Goal: Task Accomplishment & Management: Complete application form

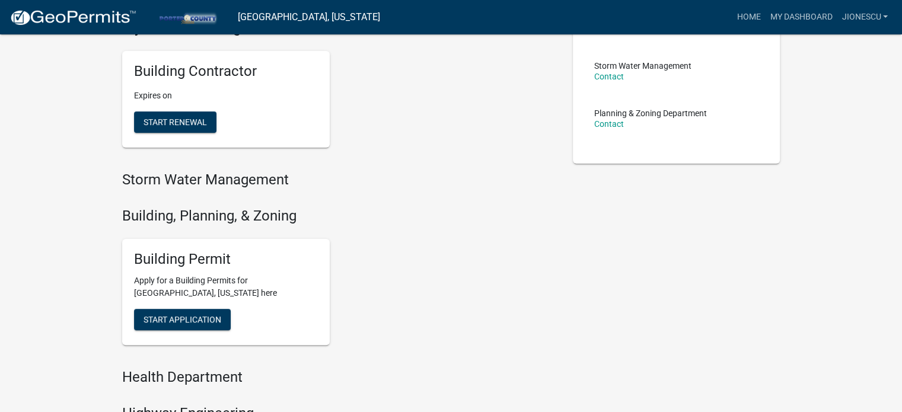
scroll to position [297, 0]
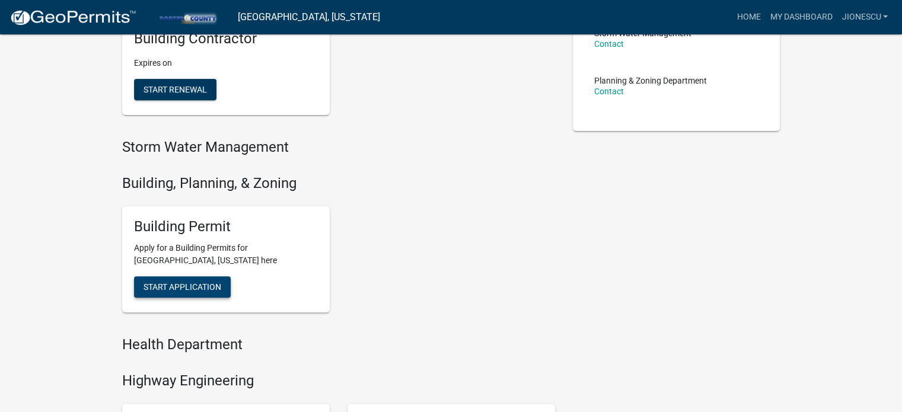
click at [219, 291] on span "Start Application" at bounding box center [183, 286] width 78 height 9
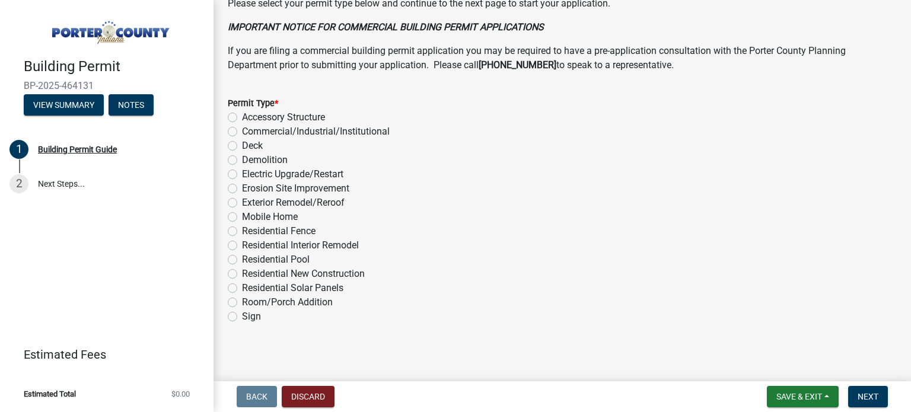
scroll to position [957, 0]
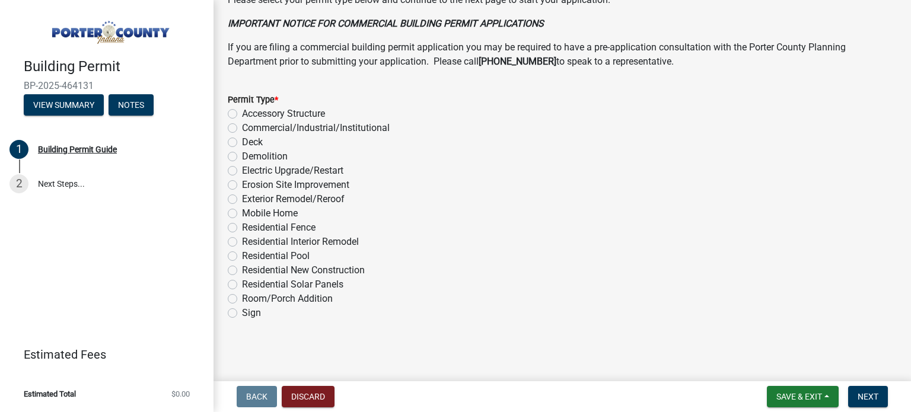
click at [294, 196] on label "Exterior Remodel/Reroof" at bounding box center [293, 199] width 103 height 14
click at [250, 196] on input "Exterior Remodel/Reroof" at bounding box center [246, 196] width 8 height 8
radio input "true"
click at [869, 399] on span "Next" at bounding box center [868, 396] width 21 height 9
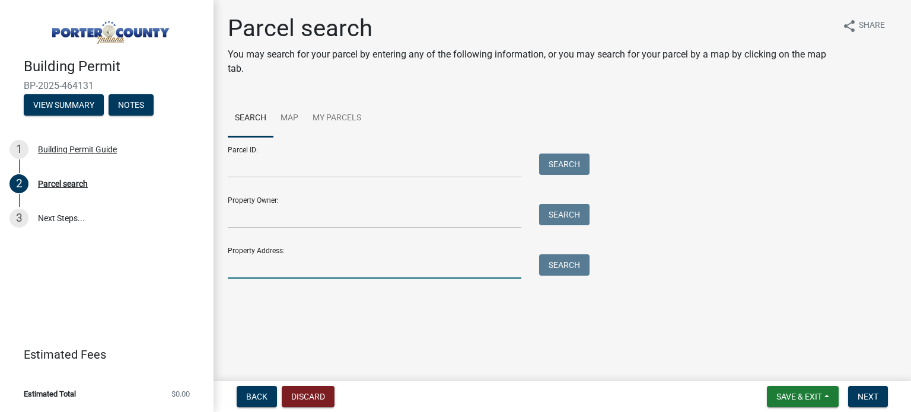
click at [278, 266] on input "Property Address:" at bounding box center [375, 266] width 294 height 24
paste input "[STREET_ADDRESS]"
click at [557, 261] on button "Search" at bounding box center [564, 264] width 50 height 21
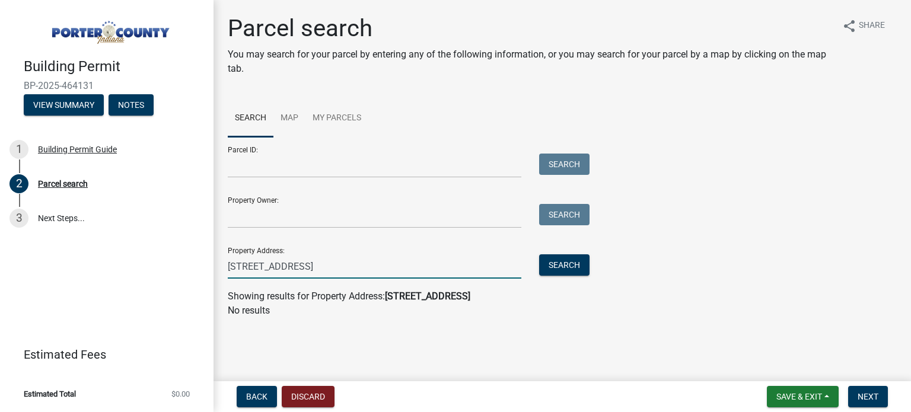
click at [311, 265] on input "[STREET_ADDRESS]" at bounding box center [375, 266] width 294 height 24
click at [576, 262] on button "Search" at bounding box center [564, 264] width 50 height 21
click at [314, 265] on input "778 S 400 W, [GEOGRAPHIC_DATA] , IN 46341" at bounding box center [375, 266] width 294 height 24
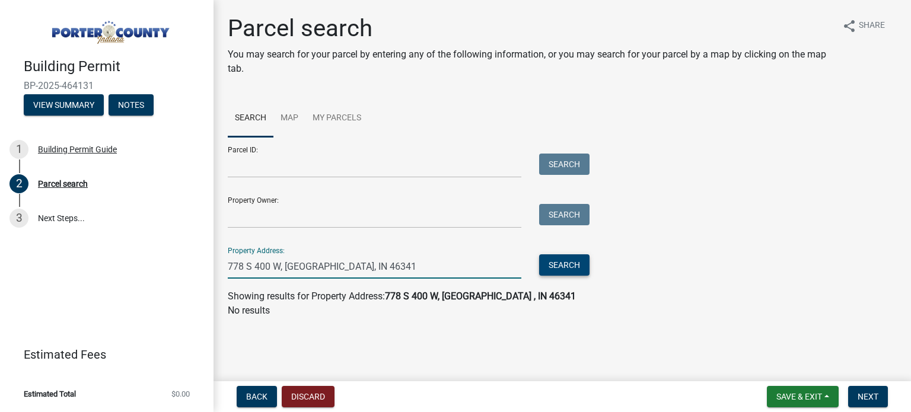
type input "778 S 400 W, [GEOGRAPHIC_DATA], IN 46341"
click at [564, 265] on button "Search" at bounding box center [564, 264] width 50 height 21
click at [329, 262] on input "778 S 400 W, [GEOGRAPHIC_DATA], IN 46341" at bounding box center [375, 266] width 294 height 24
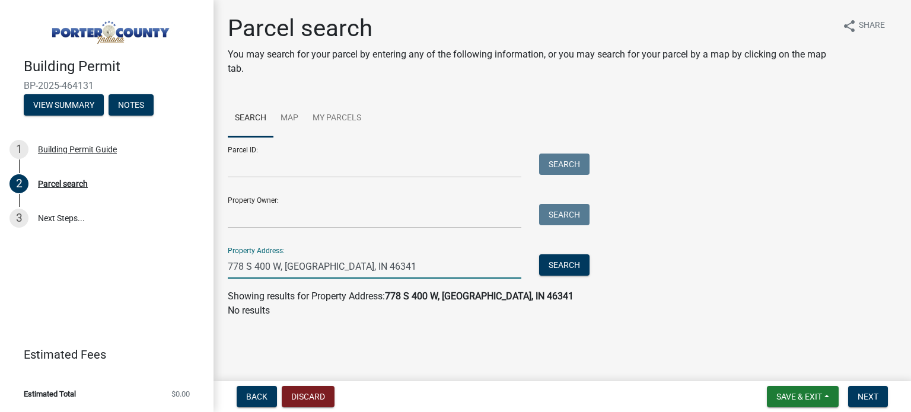
paste input "est"
type input "[STREET_ADDRESS]"
click at [555, 260] on button "Search" at bounding box center [564, 264] width 50 height 21
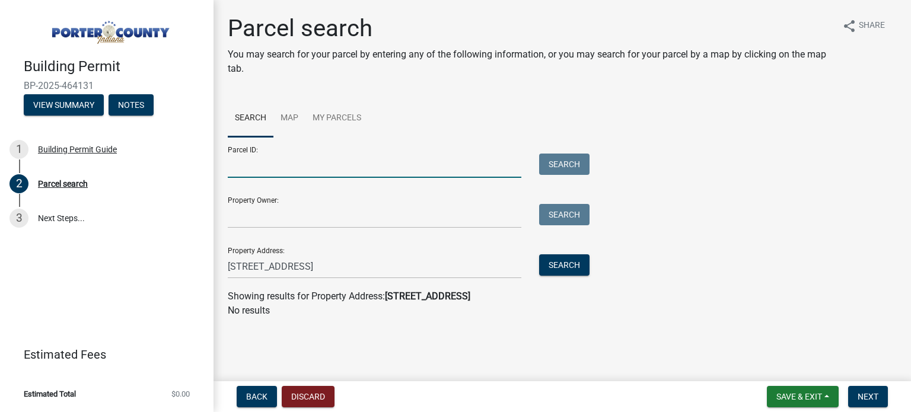
click at [324, 170] on input "Parcel ID:" at bounding box center [375, 166] width 294 height 24
paste input "641507476002000001"
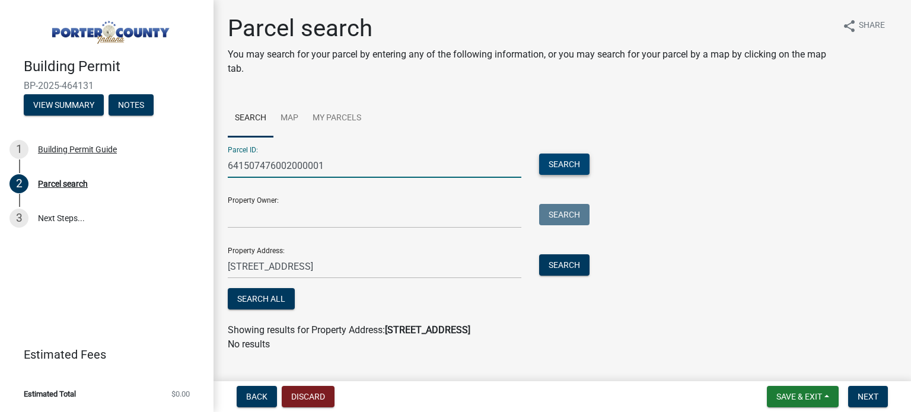
type input "641507476002000001"
click at [555, 163] on button "Search" at bounding box center [564, 164] width 50 height 21
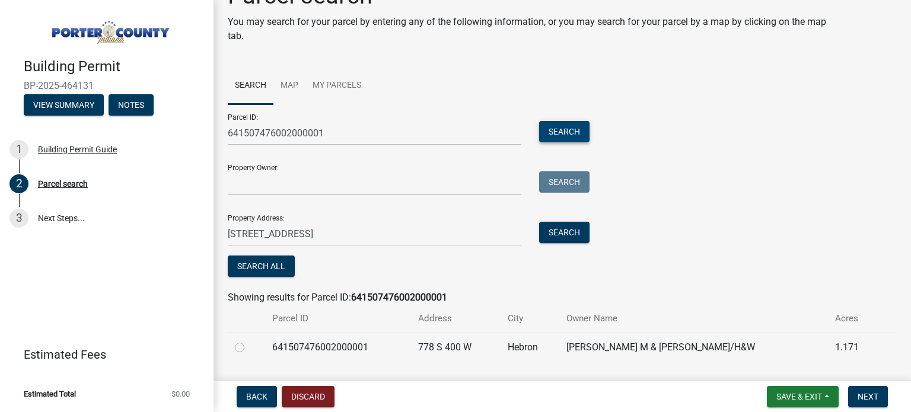
scroll to position [64, 0]
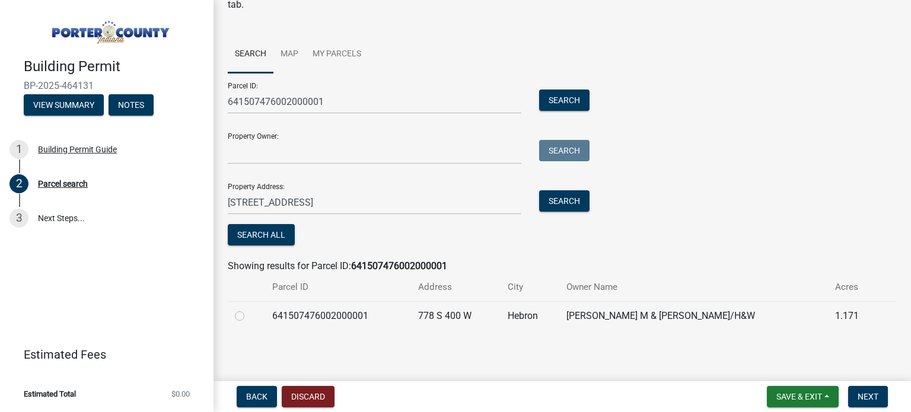
click at [523, 314] on td "Hebron" at bounding box center [530, 315] width 59 height 29
click at [249, 309] on label at bounding box center [249, 309] width 0 height 0
click at [249, 316] on input "radio" at bounding box center [253, 313] width 8 height 8
radio input "true"
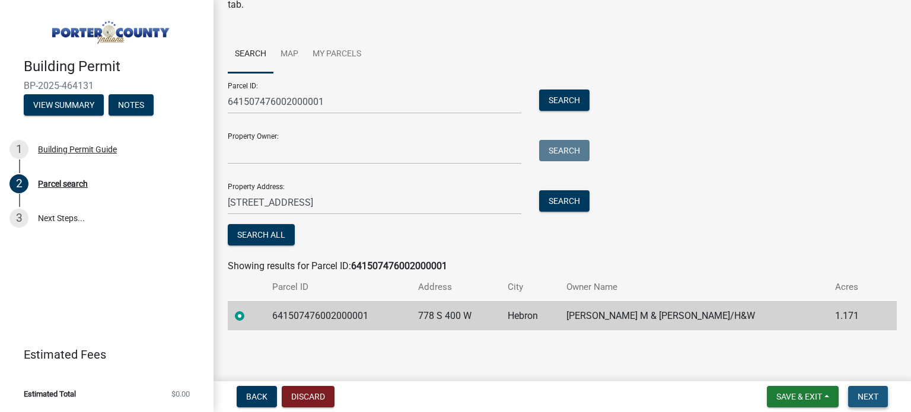
click at [871, 390] on button "Next" at bounding box center [868, 396] width 40 height 21
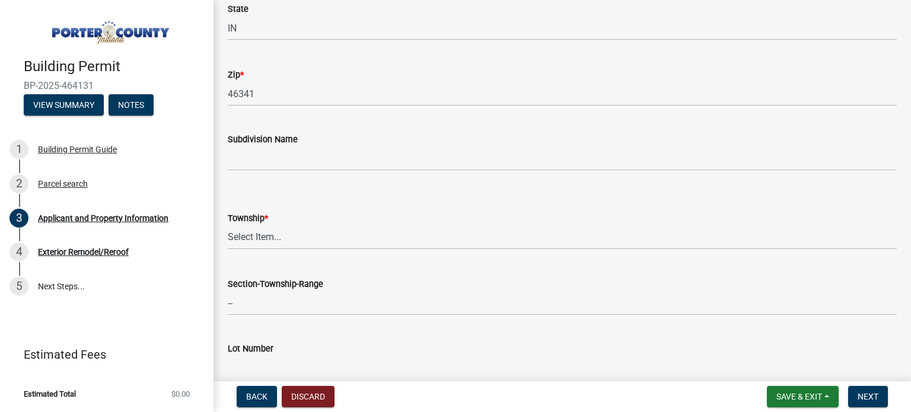
scroll to position [474, 0]
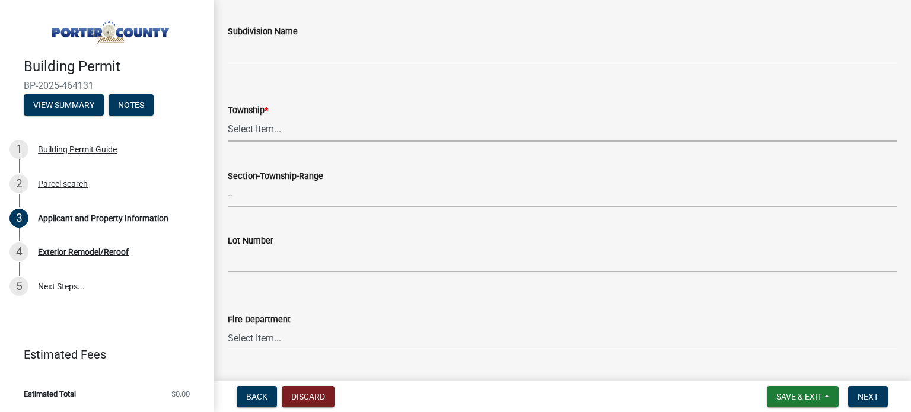
click at [269, 135] on select "Select Item... [PERSON_NAME][GEOGRAPHIC_DATA] [PERSON_NAME][GEOGRAPHIC_DATA] [G…" at bounding box center [562, 129] width 669 height 24
click at [228, 117] on select "Select Item... [PERSON_NAME][GEOGRAPHIC_DATA] [PERSON_NAME][GEOGRAPHIC_DATA] [G…" at bounding box center [562, 129] width 669 height 24
select select "eebc071e-620a-4db8-83e9-cb6b194c67e9"
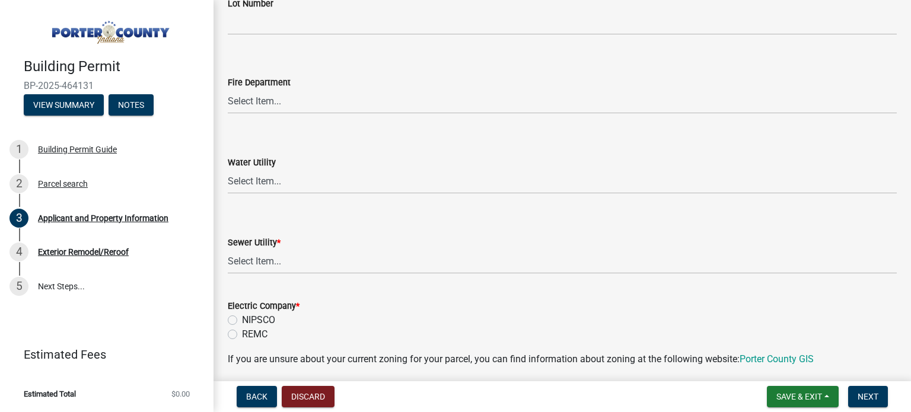
scroll to position [771, 0]
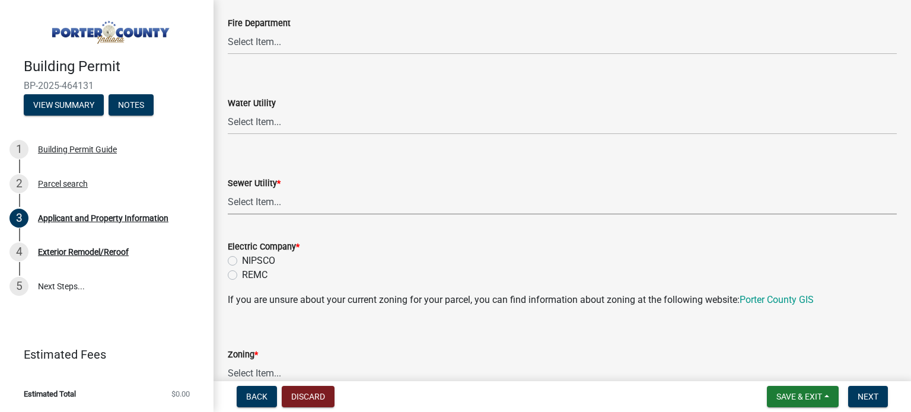
click at [274, 205] on select "Select Item... Aqua [US_STATE] Inc Damon Run Falling Waters Lake Eliza - LEACD …" at bounding box center [562, 202] width 669 height 24
click at [228, 190] on select "Select Item... Aqua [US_STATE] Inc Damon Run Falling Waters Lake Eliza - LEACD …" at bounding box center [562, 202] width 669 height 24
select select "ad46db9b-b68a-4590-8d08-f4fb10f3ead6"
click at [269, 259] on label "NIPSCO" at bounding box center [258, 261] width 33 height 14
click at [250, 259] on input "NIPSCO" at bounding box center [246, 258] width 8 height 8
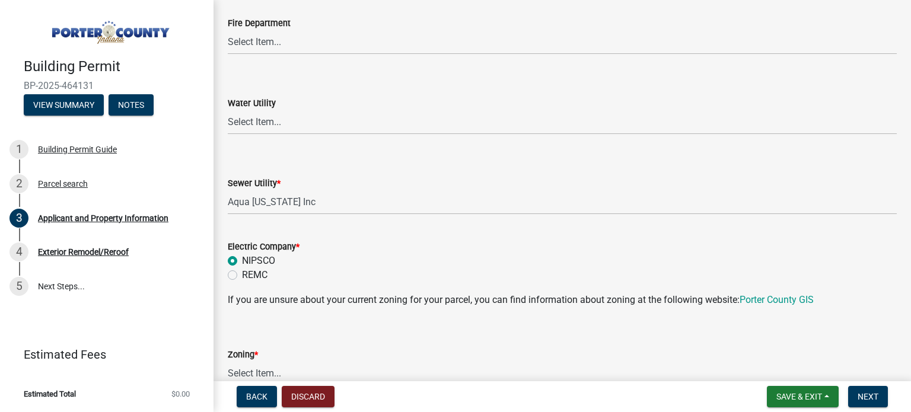
radio input "true"
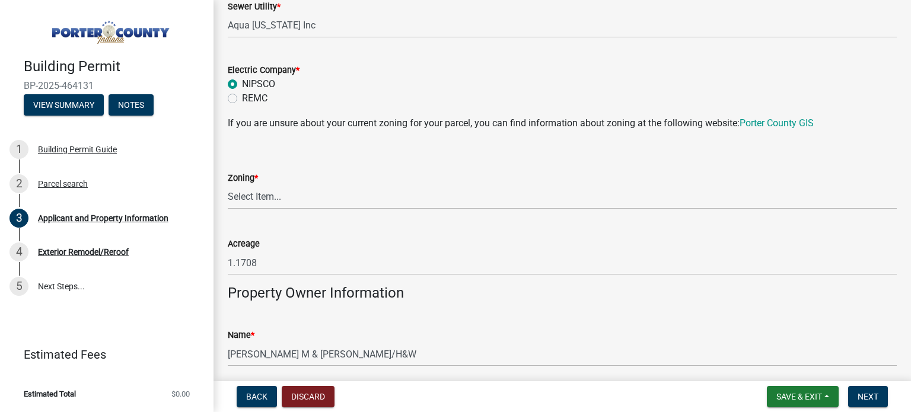
scroll to position [949, 0]
click at [254, 198] on select "Select Item... A1 A2 CH CM CN I1 I2 I3 IN MP OT P1 P2 PUD R1 R2 R3 R4 RL RR" at bounding box center [562, 196] width 669 height 24
click at [228, 184] on select "Select Item... A1 A2 CH CM CN I1 I2 I3 IN MP OT P1 P2 PUD R1 R2 R3 R4 RL RR" at bounding box center [562, 196] width 669 height 24
select select "0d764019-f1ff-4f3b-9299-33f0d080acc7"
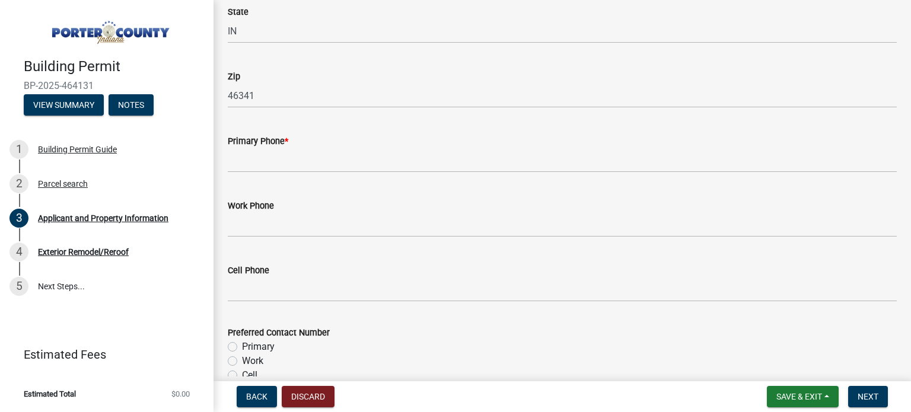
scroll to position [1483, 0]
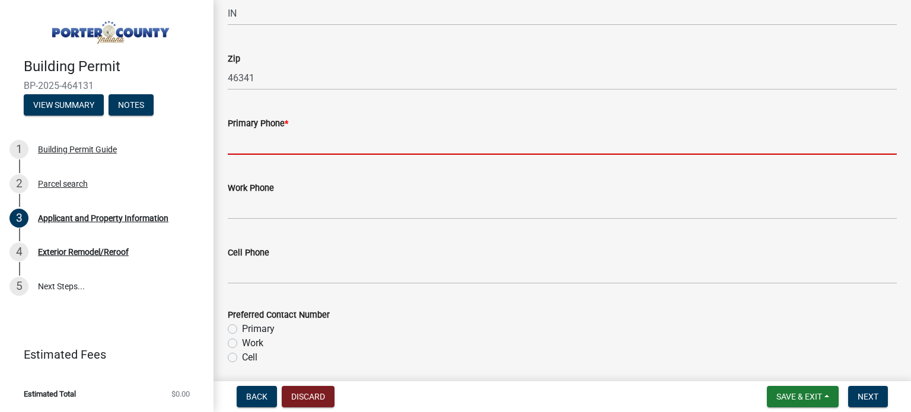
click at [272, 144] on input "Primary Phone *" at bounding box center [562, 142] width 669 height 24
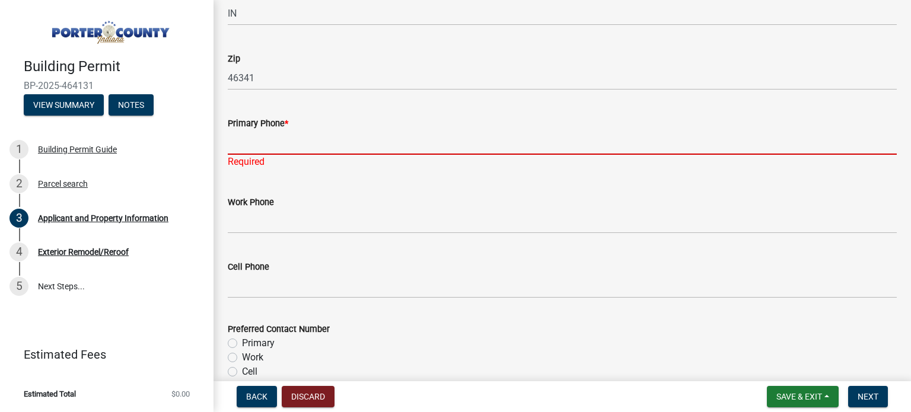
paste input "[PHONE_NUMBER]"
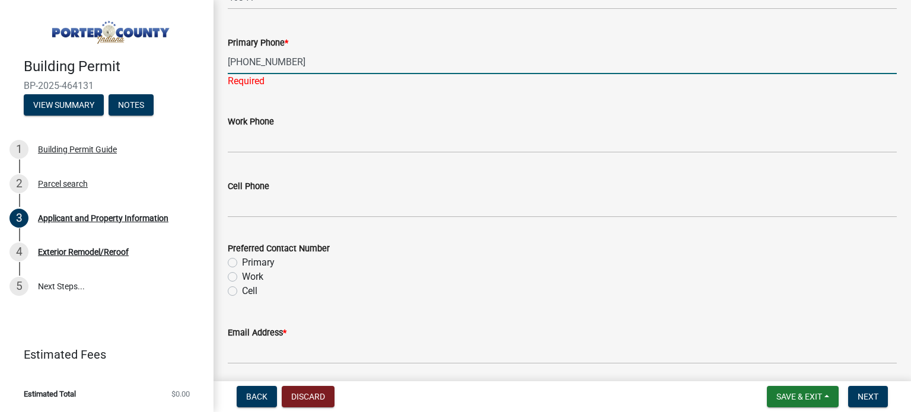
scroll to position [1720, 0]
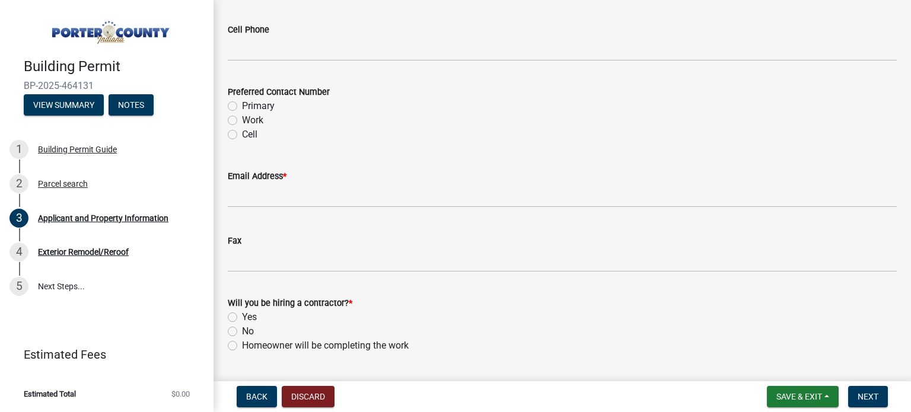
type input "[PHONE_NUMBER]"
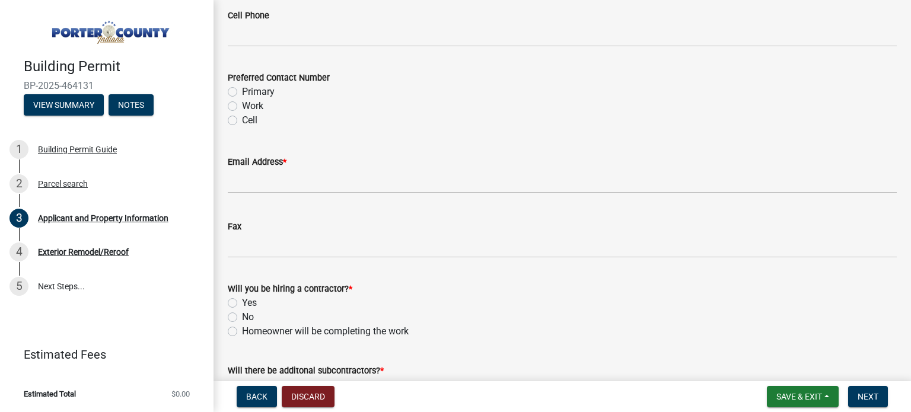
scroll to position [1706, 0]
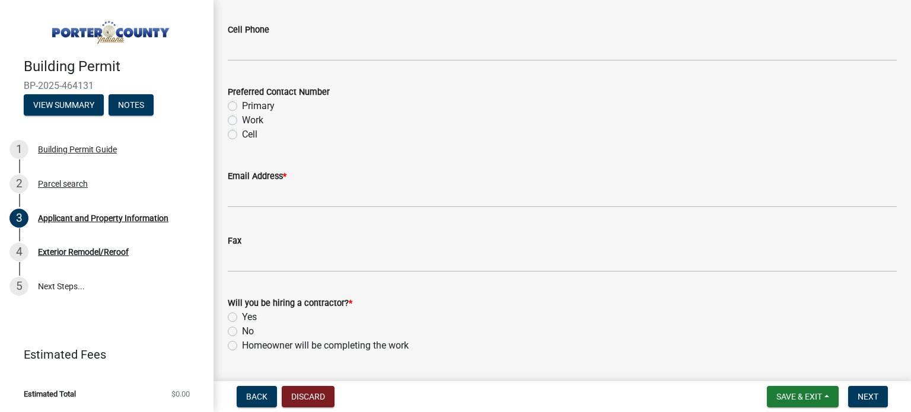
drag, startPoint x: 280, startPoint y: 180, endPoint x: 278, endPoint y: 193, distance: 13.3
click at [280, 180] on label "Email Address *" at bounding box center [257, 177] width 59 height 8
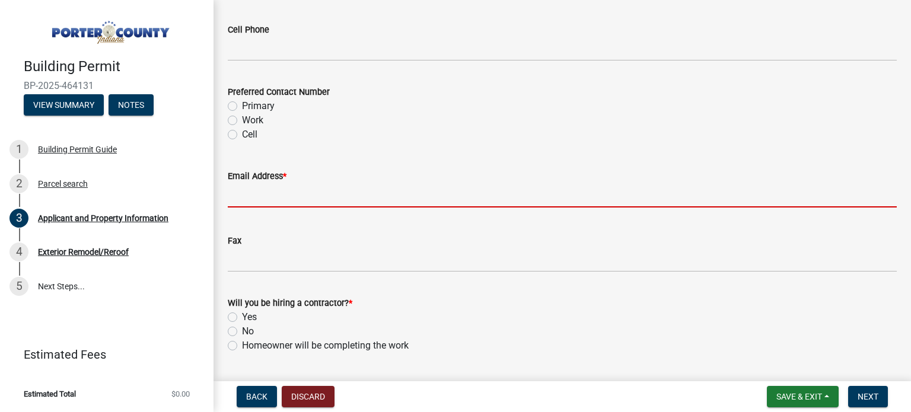
click at [280, 183] on input "Email Address *" at bounding box center [562, 195] width 669 height 24
click at [278, 196] on input "Email Address *" at bounding box center [562, 195] width 669 height 24
paste input "[EMAIL_ADDRESS][DOMAIN_NAME]"
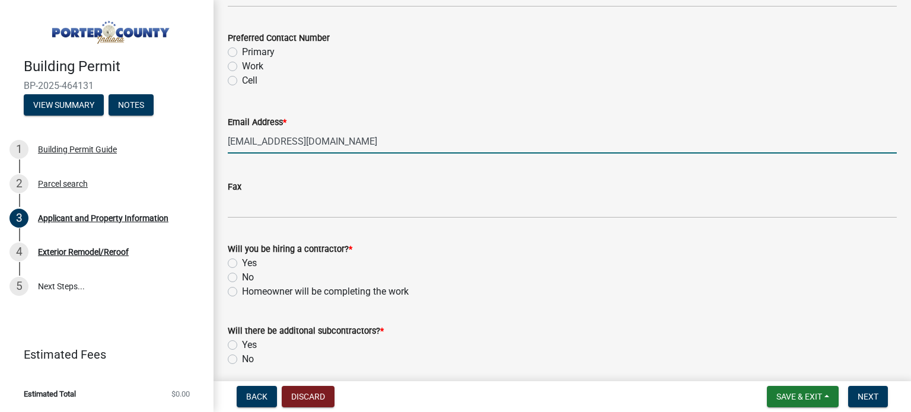
scroll to position [1806, 0]
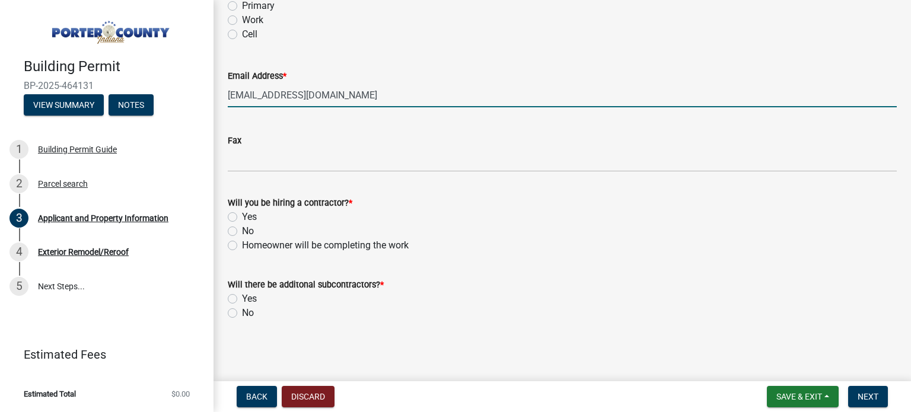
type input "[EMAIL_ADDRESS][DOMAIN_NAME]"
click at [244, 215] on label "Yes" at bounding box center [249, 217] width 15 height 14
click at [244, 215] on input "Yes" at bounding box center [246, 214] width 8 height 8
radio input "true"
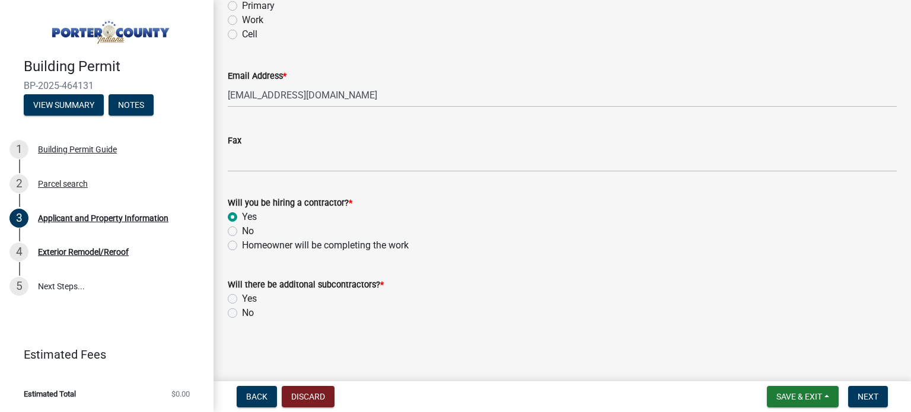
click at [248, 309] on label "No" at bounding box center [248, 313] width 12 height 14
click at [248, 309] on input "No" at bounding box center [246, 310] width 8 height 8
radio input "true"
click at [874, 396] on span "Next" at bounding box center [868, 396] width 21 height 9
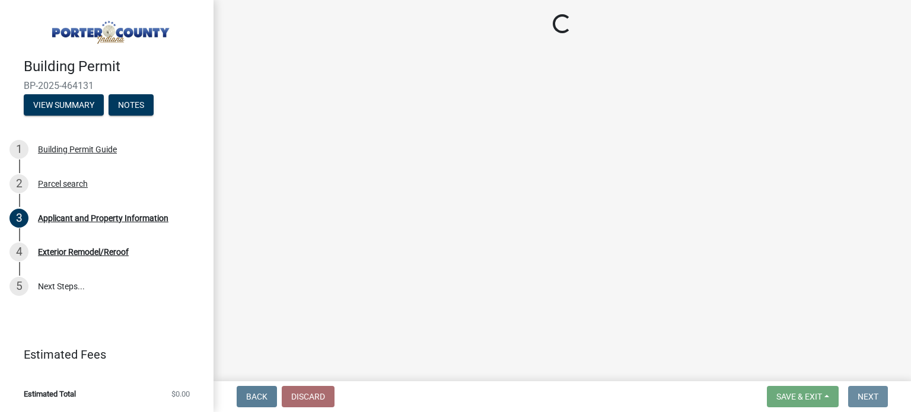
scroll to position [0, 0]
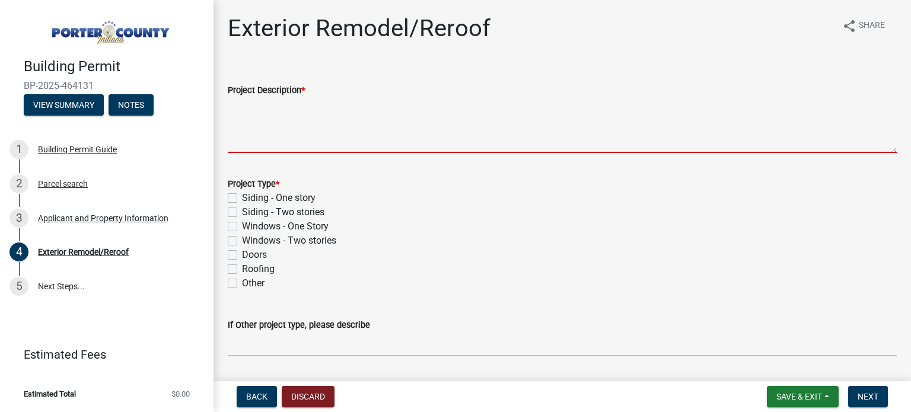
click at [279, 140] on textarea "Project Description *" at bounding box center [562, 125] width 669 height 56
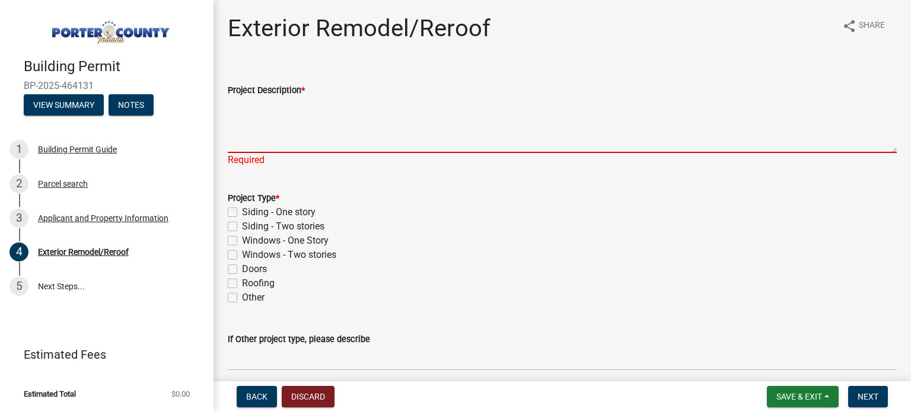
click at [278, 145] on textarea "Project Description *" at bounding box center [562, 125] width 669 height 56
paste textarea "Replace X Windows - no size change"
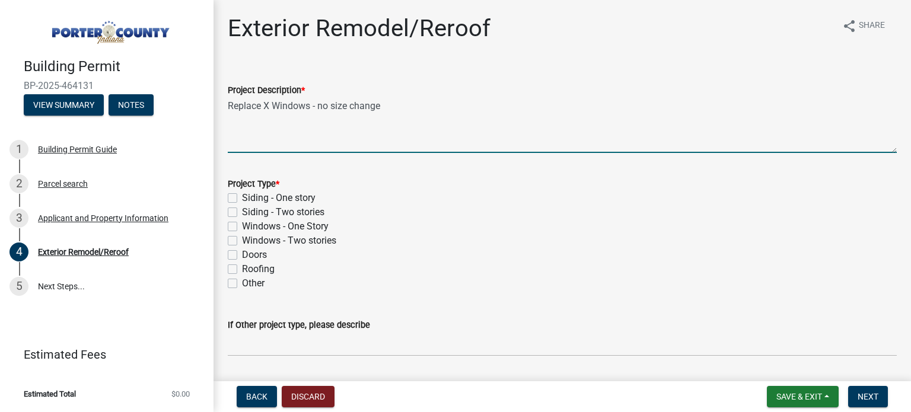
click at [264, 107] on textarea "Replace X Windows - no size change" at bounding box center [562, 125] width 669 height 56
click at [317, 103] on textarea "Replace (2)Windows - no size change" at bounding box center [562, 125] width 669 height 56
type textarea "Replace (2)Windows (1)Patio Door - no size change"
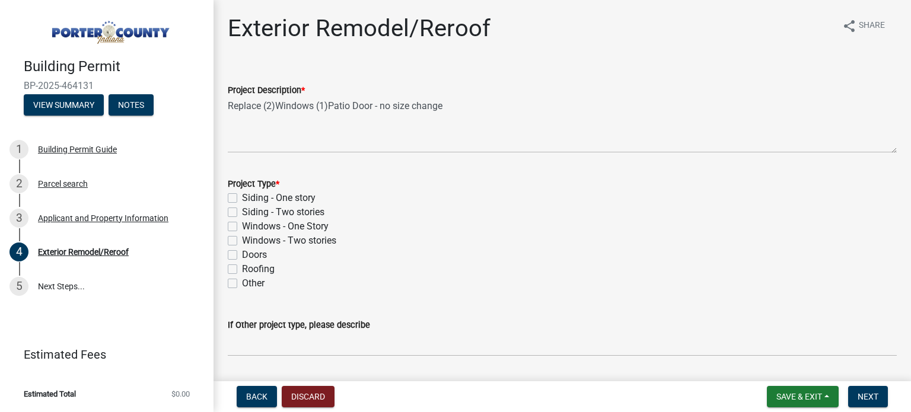
click at [242, 225] on label "Windows - One Story" at bounding box center [285, 226] width 87 height 14
click at [242, 225] on input "Windows - One Story" at bounding box center [246, 223] width 8 height 8
checkbox input "true"
checkbox input "false"
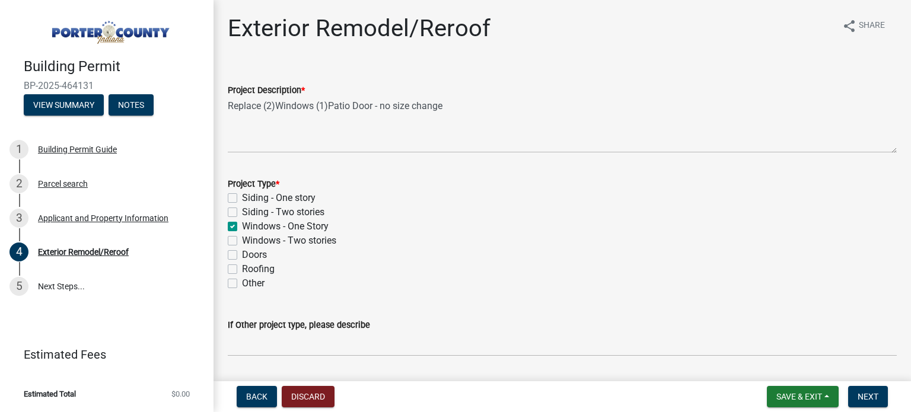
checkbox input "true"
checkbox input "false"
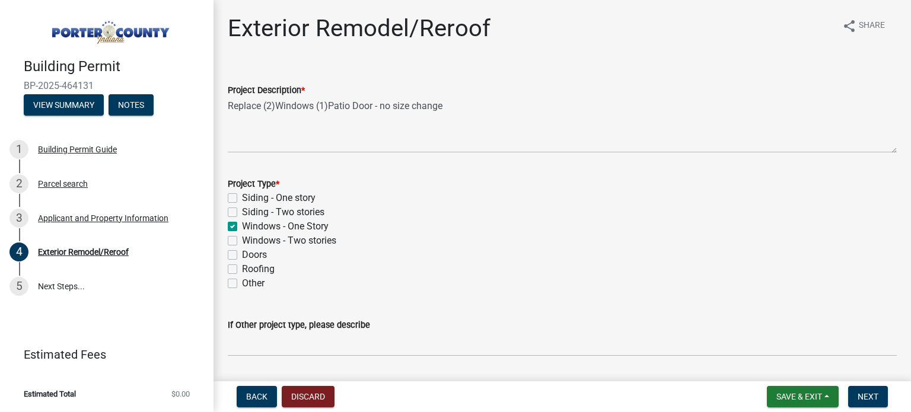
click at [242, 254] on label "Doors" at bounding box center [254, 255] width 25 height 14
click at [242, 254] on input "Doors" at bounding box center [246, 252] width 8 height 8
checkbox input "true"
checkbox input "false"
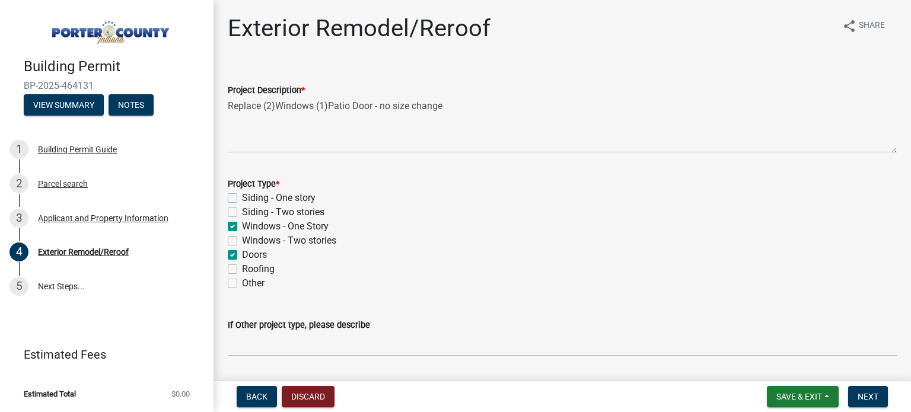
checkbox input "true"
checkbox input "false"
checkbox input "true"
checkbox input "false"
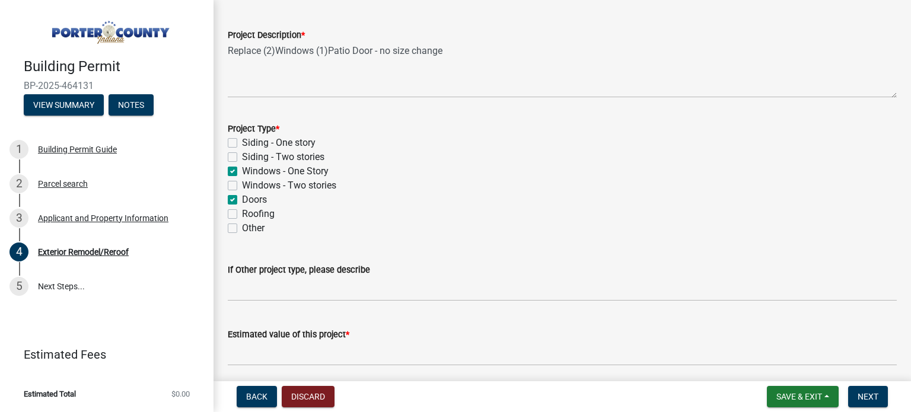
scroll to position [101, 0]
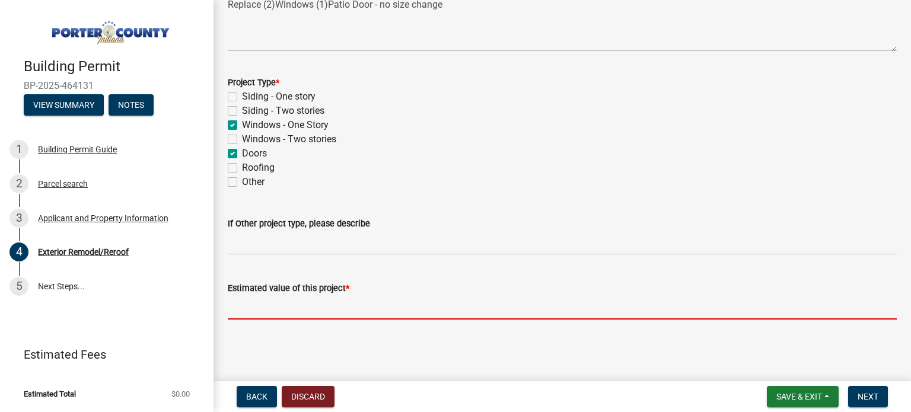
click at [313, 314] on input "text" at bounding box center [562, 307] width 669 height 24
paste input "13,934"
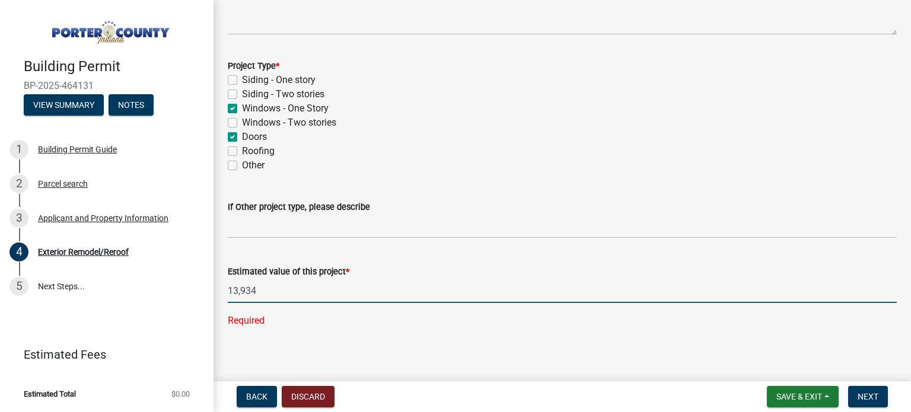
scroll to position [125, 0]
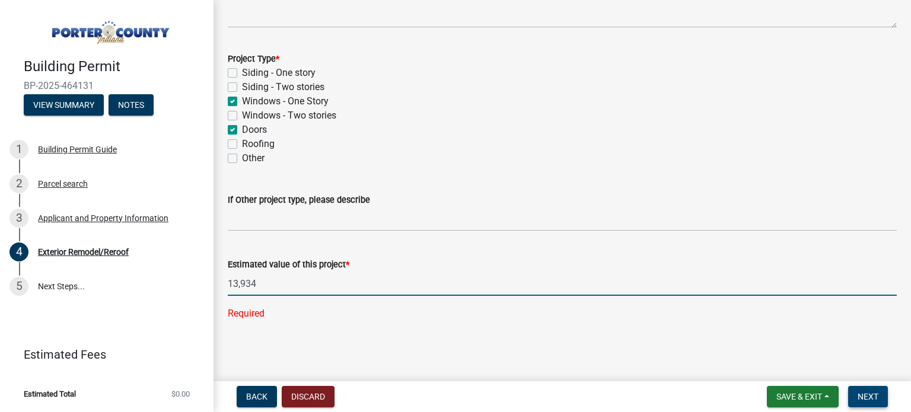
type input "13934"
click at [885, 390] on button "Next" at bounding box center [868, 396] width 40 height 21
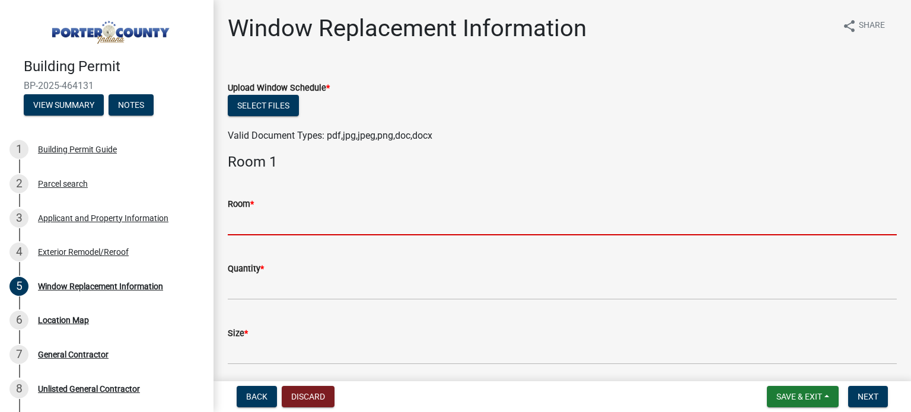
click at [256, 220] on input "Room *" at bounding box center [562, 223] width 669 height 24
paste input "Living"
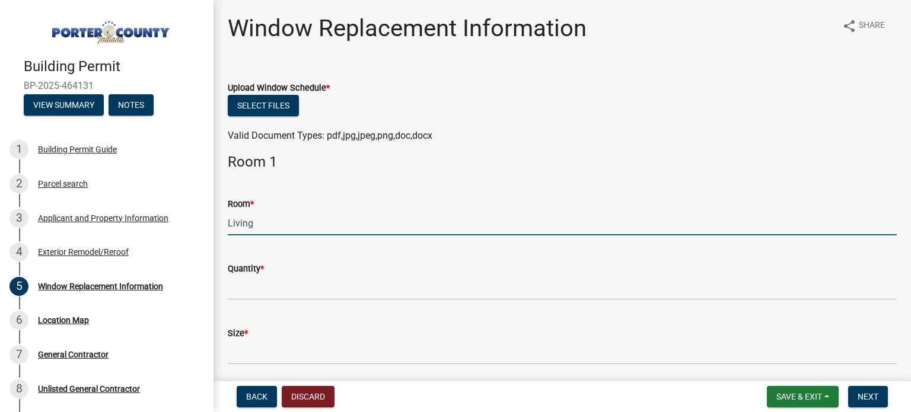
scroll to position [119, 0]
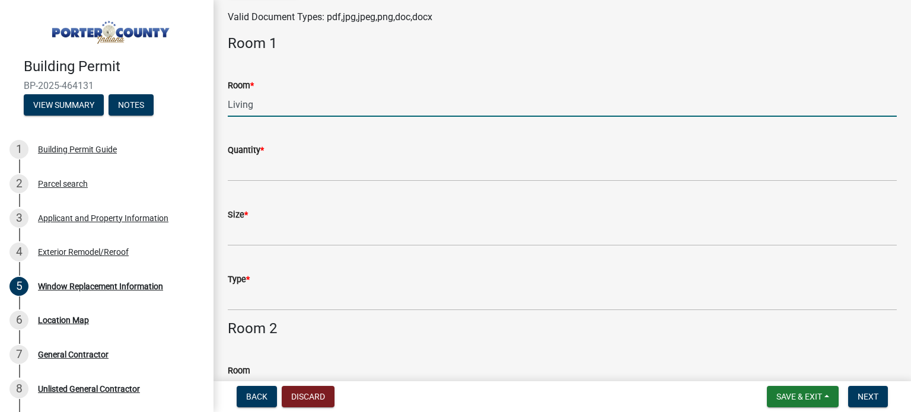
type input "Living"
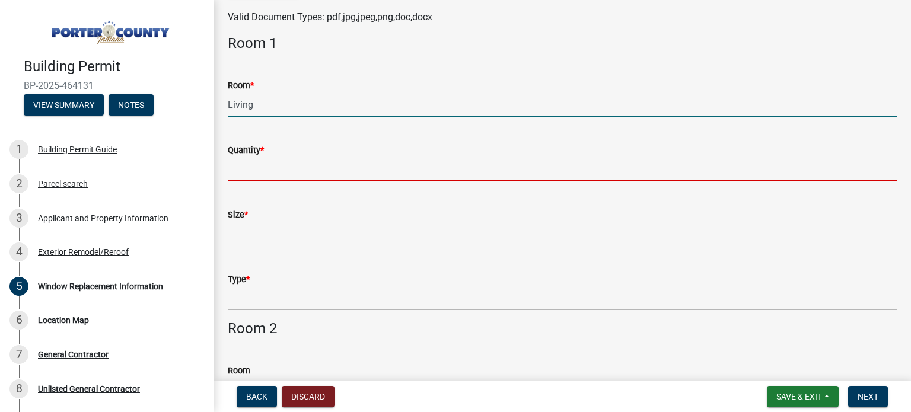
click at [256, 170] on input "Quantity *" at bounding box center [562, 169] width 669 height 24
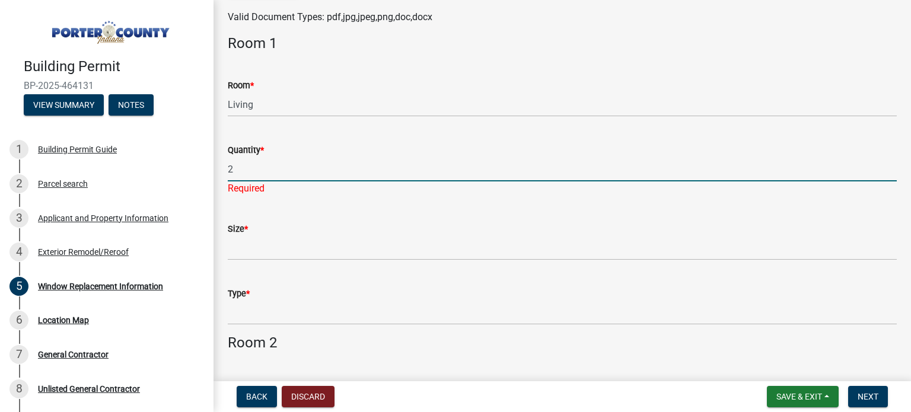
type input "2"
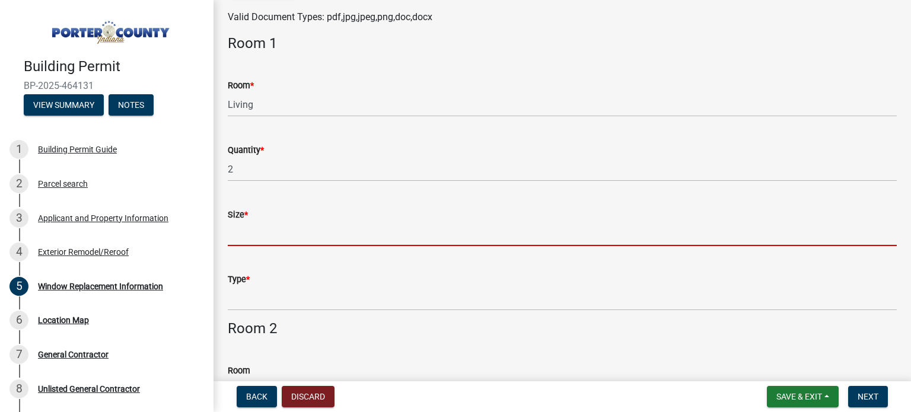
click at [292, 230] on input "Size *" at bounding box center [562, 234] width 669 height 24
paste input "32 W 58"
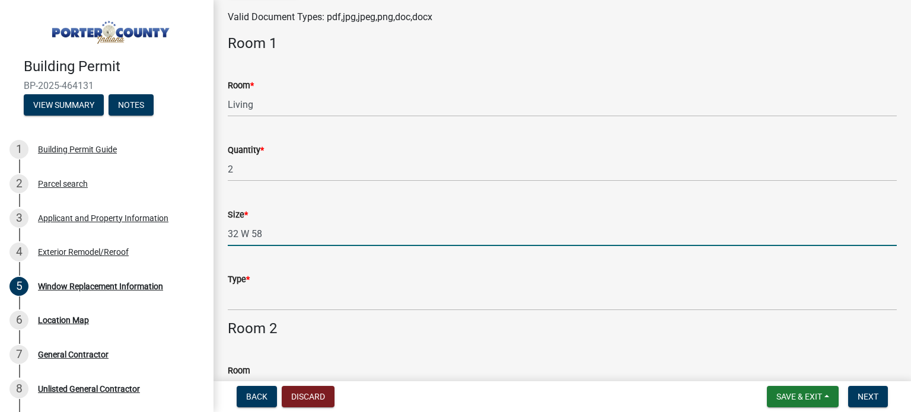
click at [242, 230] on input "32 W 58" at bounding box center [562, 234] width 669 height 24
type input "32 x 58"
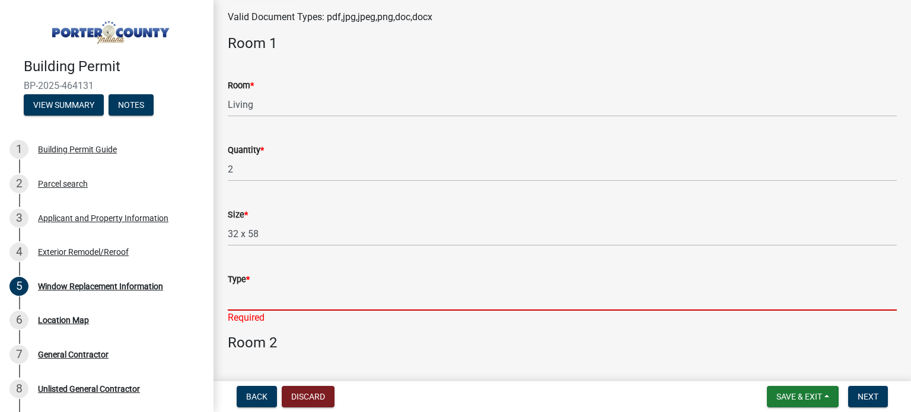
paste input "Double-Hung"
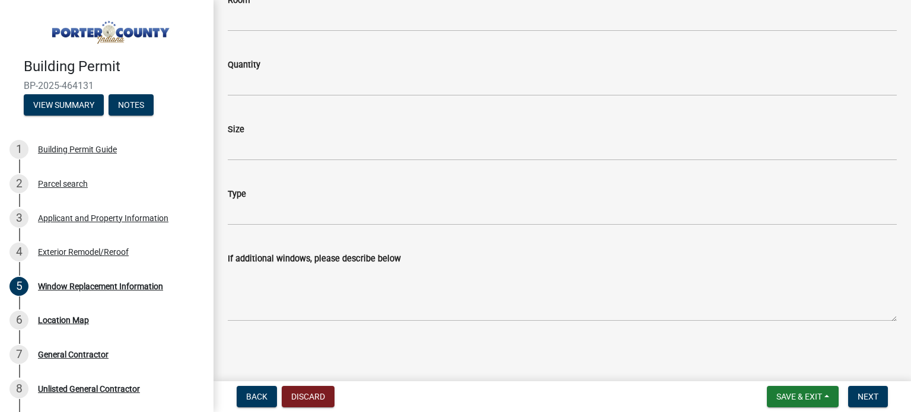
scroll to position [2785, 0]
type input "Double-Hung"
click at [873, 393] on span "Next" at bounding box center [868, 396] width 21 height 9
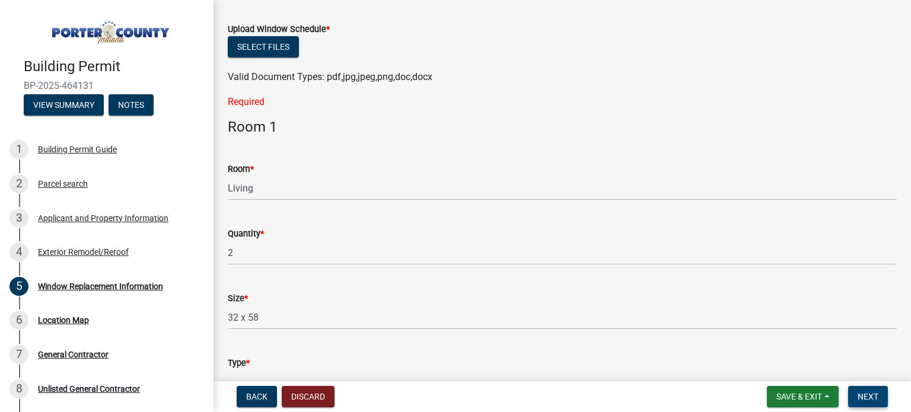
scroll to position [0, 0]
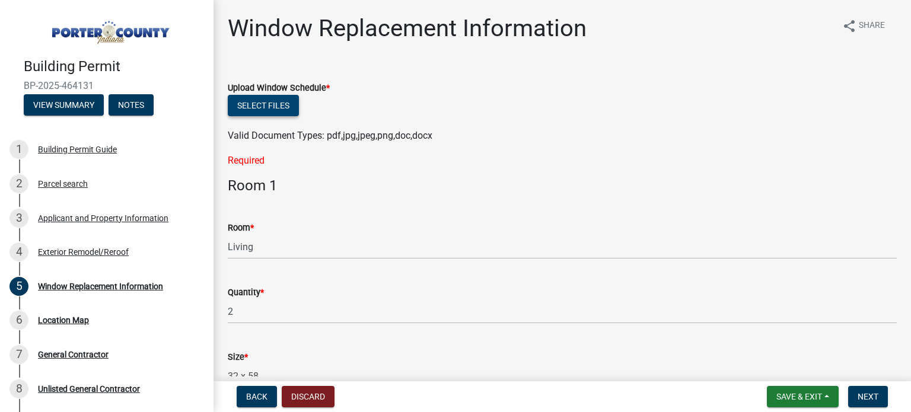
click at [256, 106] on button "Select files" at bounding box center [263, 105] width 71 height 21
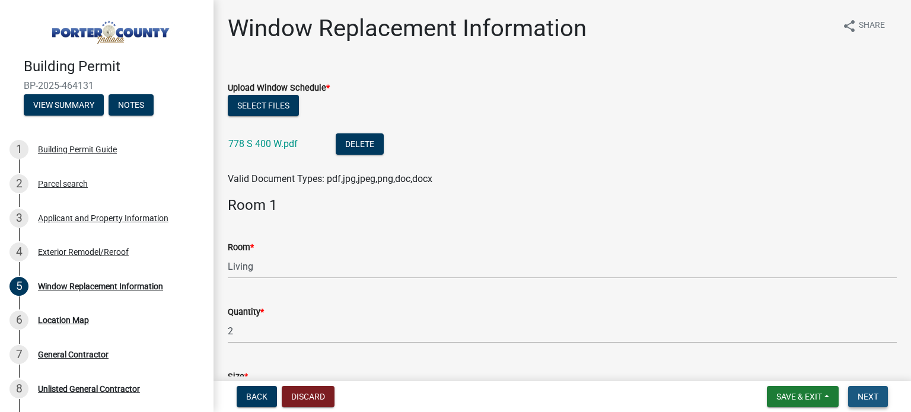
click at [873, 395] on span "Next" at bounding box center [868, 396] width 21 height 9
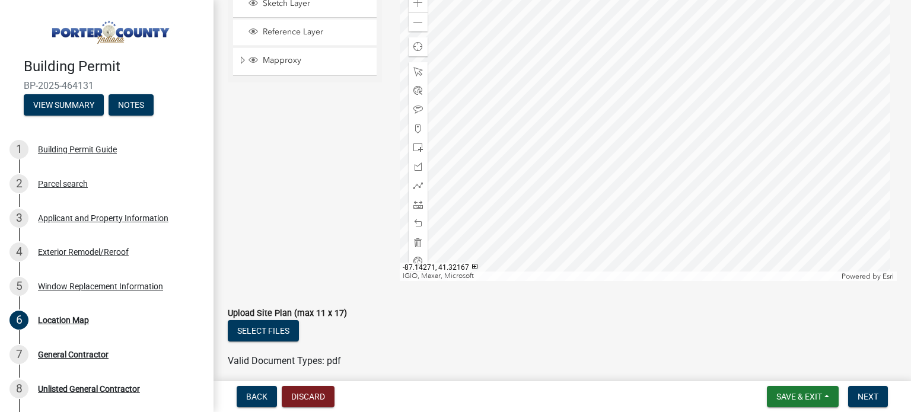
scroll to position [221, 0]
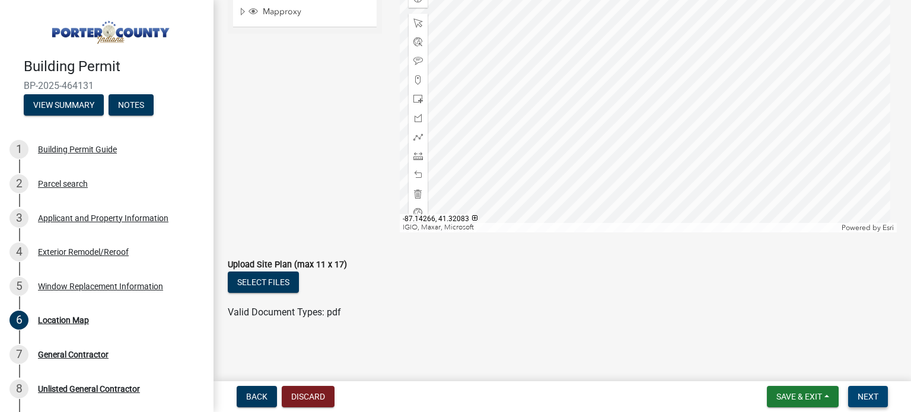
click at [872, 402] on button "Next" at bounding box center [868, 396] width 40 height 21
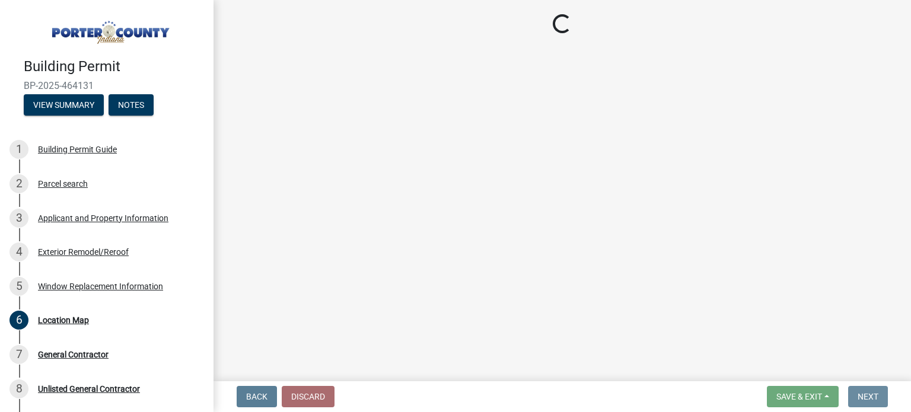
scroll to position [0, 0]
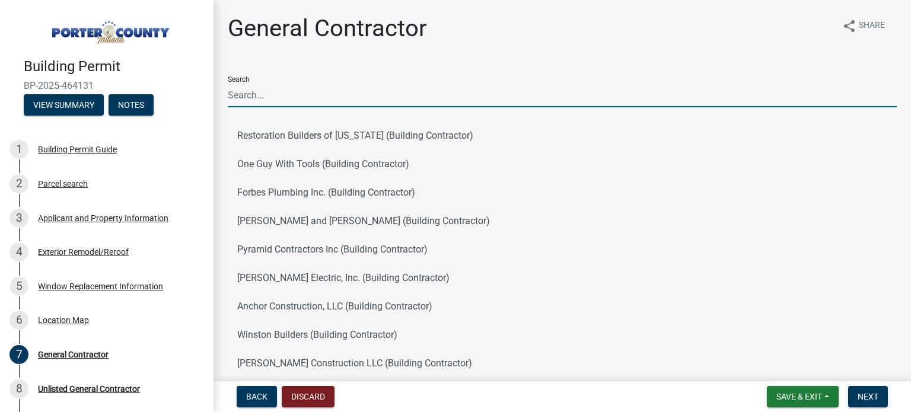
click at [291, 95] on input "Search" at bounding box center [562, 95] width 669 height 24
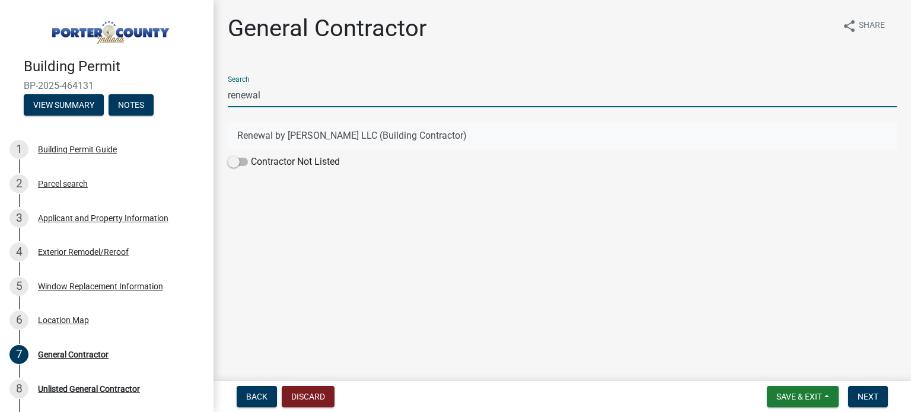
type input "renewal"
click at [263, 135] on button "Renewal by [PERSON_NAME] LLC (Building Contractor)" at bounding box center [562, 136] width 669 height 28
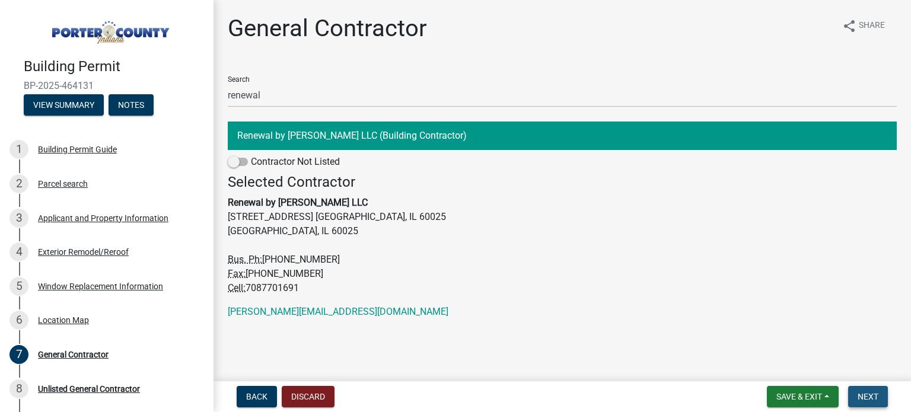
click at [882, 393] on button "Next" at bounding box center [868, 396] width 40 height 21
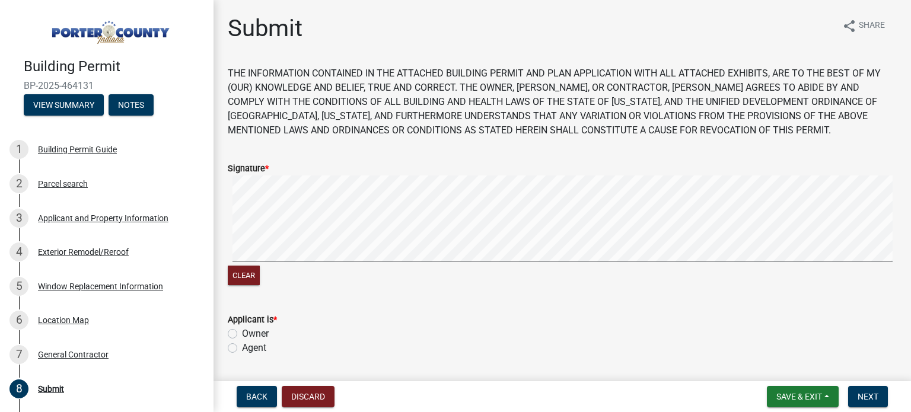
click at [246, 351] on label "Agent" at bounding box center [254, 348] width 24 height 14
click at [246, 349] on input "Agent" at bounding box center [246, 345] width 8 height 8
radio input "true"
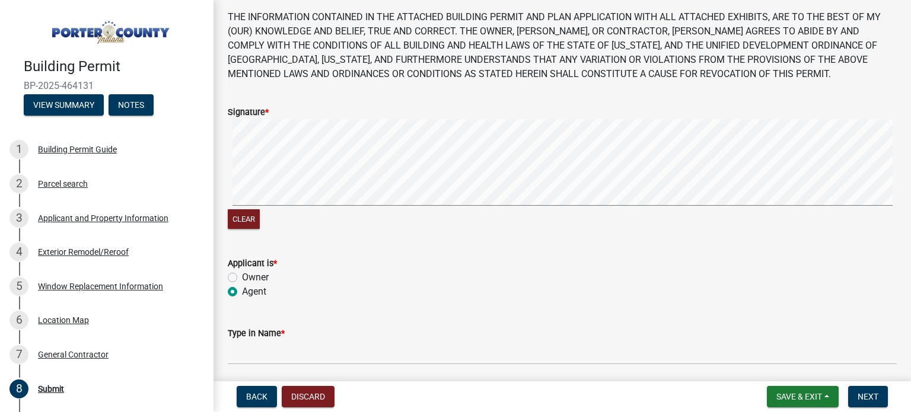
scroll to position [119, 0]
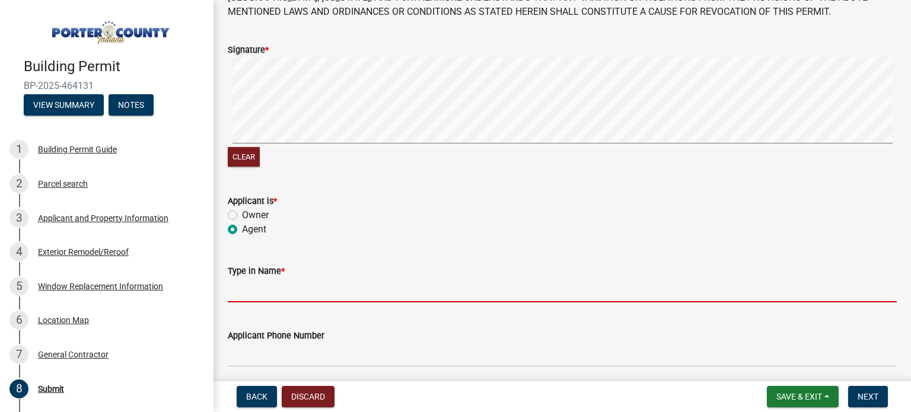
click at [250, 291] on input "Type in Name *" at bounding box center [562, 290] width 669 height 24
type input "[PERSON_NAME]"
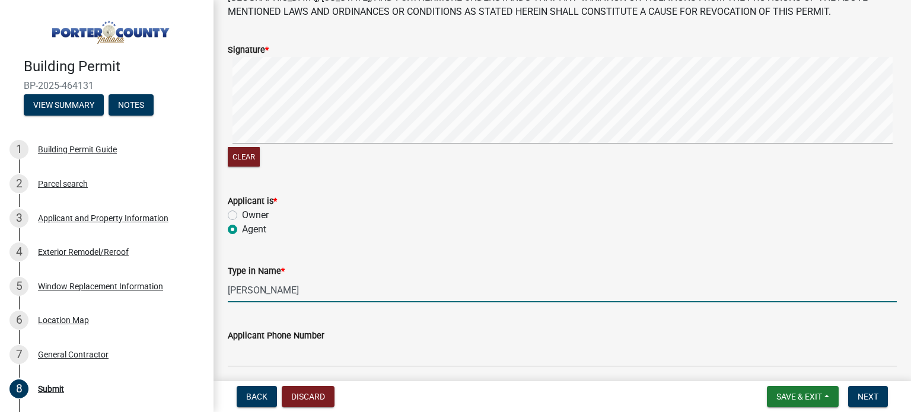
type input "6512646960"
type input "[EMAIL_ADDRESS][DOMAIN_NAME]"
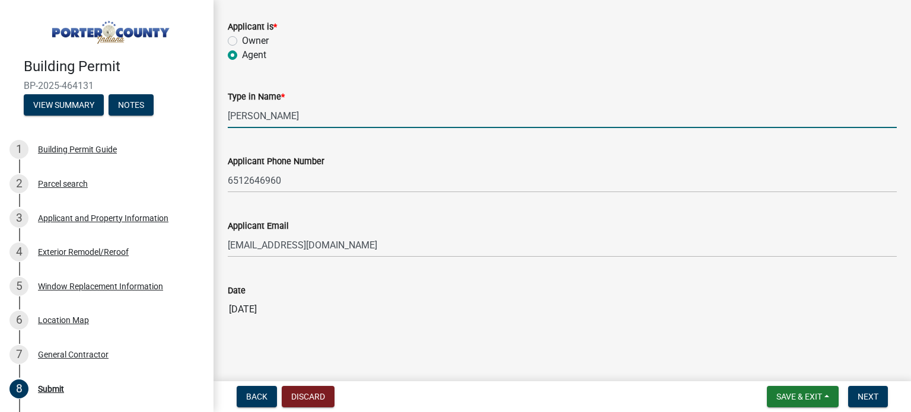
scroll to position [302, 0]
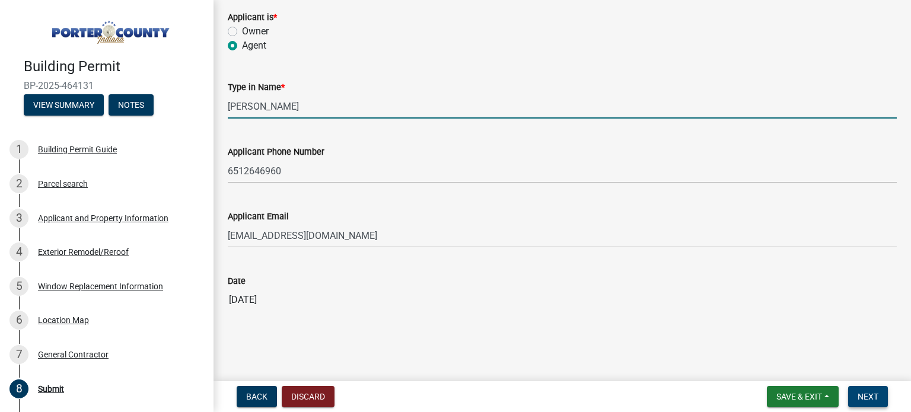
click at [859, 403] on button "Next" at bounding box center [868, 396] width 40 height 21
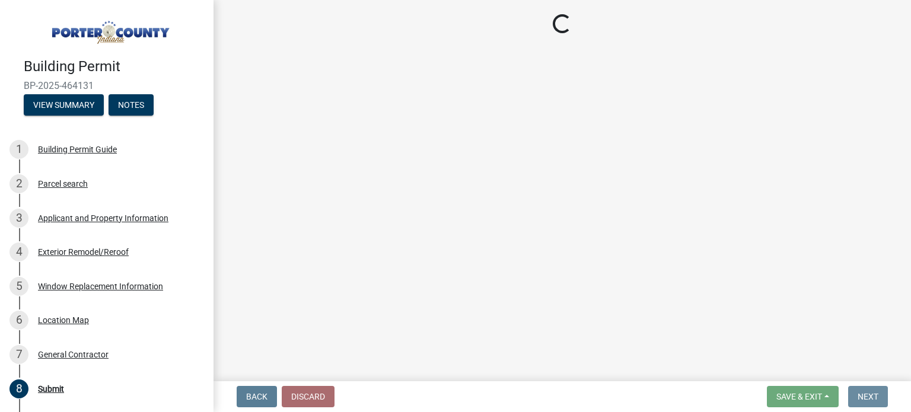
scroll to position [0, 0]
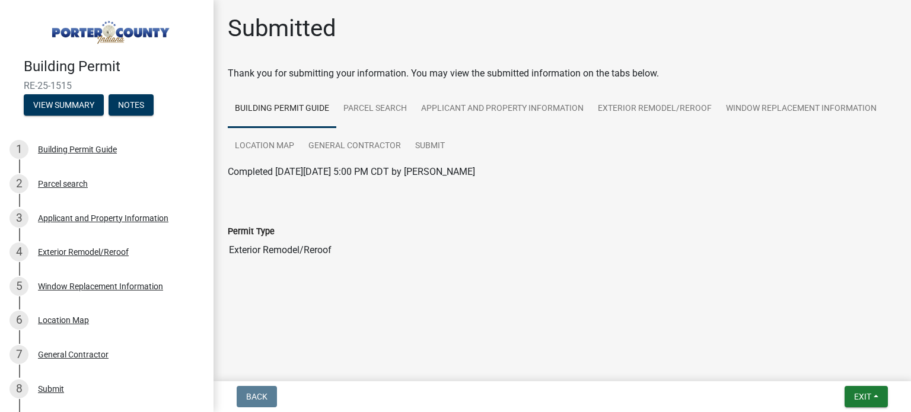
click at [57, 82] on span "RE-25-1515" at bounding box center [107, 85] width 166 height 11
copy div "RE-25-1515 View Summary Notes"
